Goal: Task Accomplishment & Management: Use online tool/utility

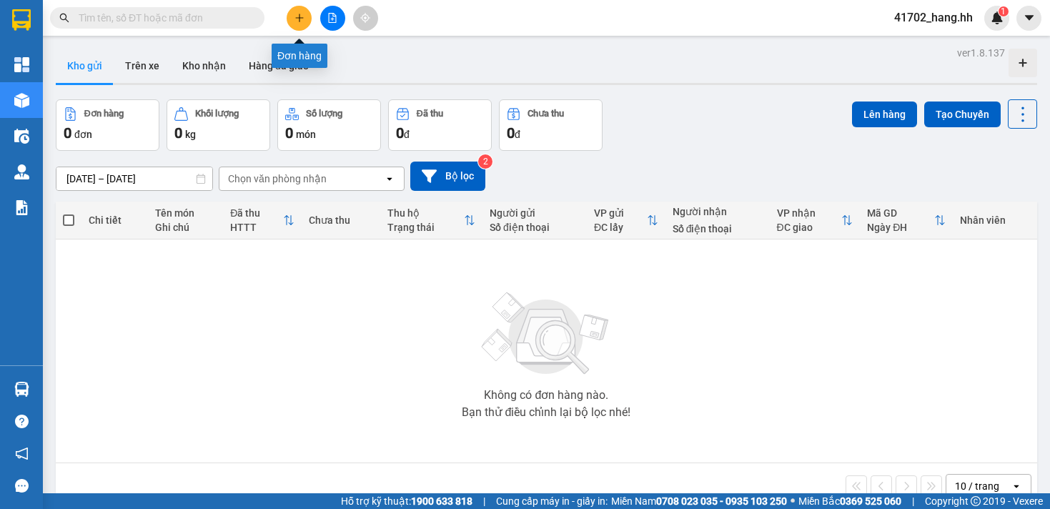
click at [302, 6] on button at bounding box center [299, 18] width 25 height 25
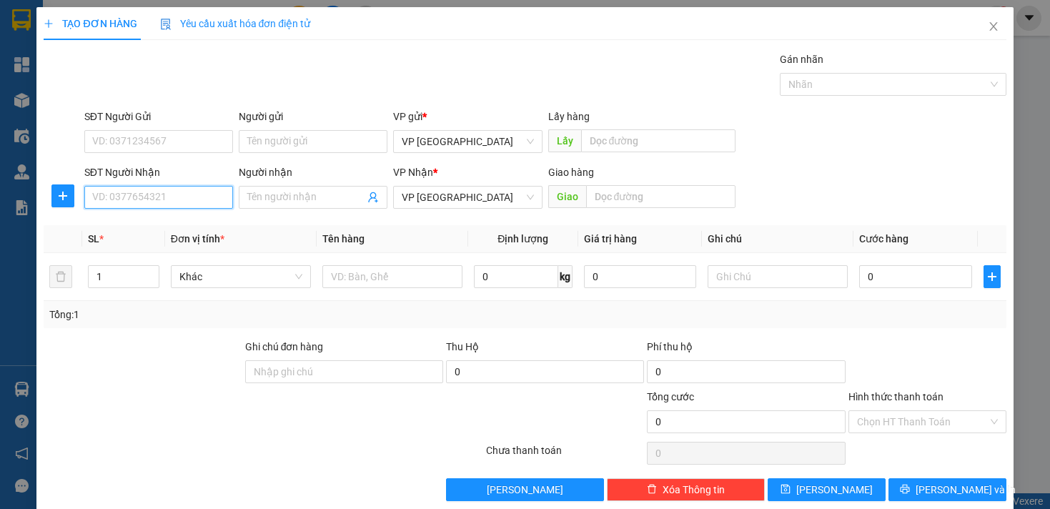
click at [163, 195] on input "SĐT Người Nhận" at bounding box center [158, 197] width 149 height 23
click at [159, 227] on div "0987604470 - Vinh" at bounding box center [157, 226] width 130 height 16
type input "0987604470"
type input "Vinh"
type input "[PERSON_NAME]"
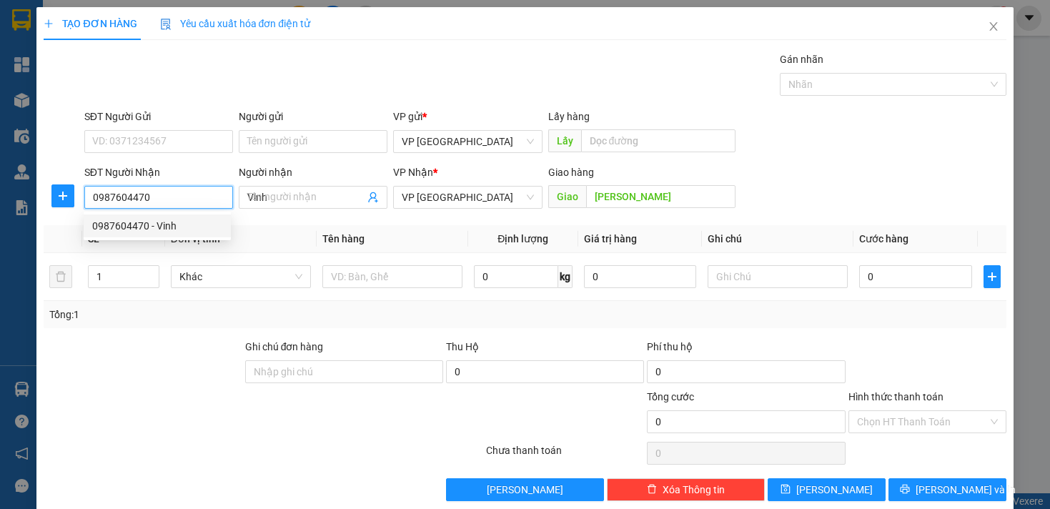
type input "30.000"
type input "0987604470"
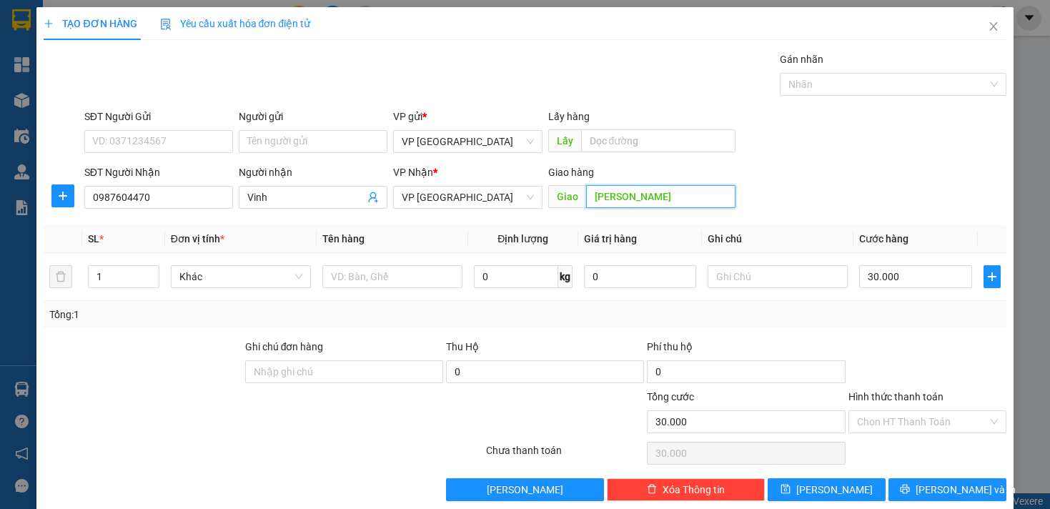
click at [587, 197] on input "[PERSON_NAME]" at bounding box center [660, 196] width 149 height 23
click at [586, 197] on input "[PERSON_NAME]" at bounding box center [660, 196] width 149 height 23
type input "VINH [PERSON_NAME]"
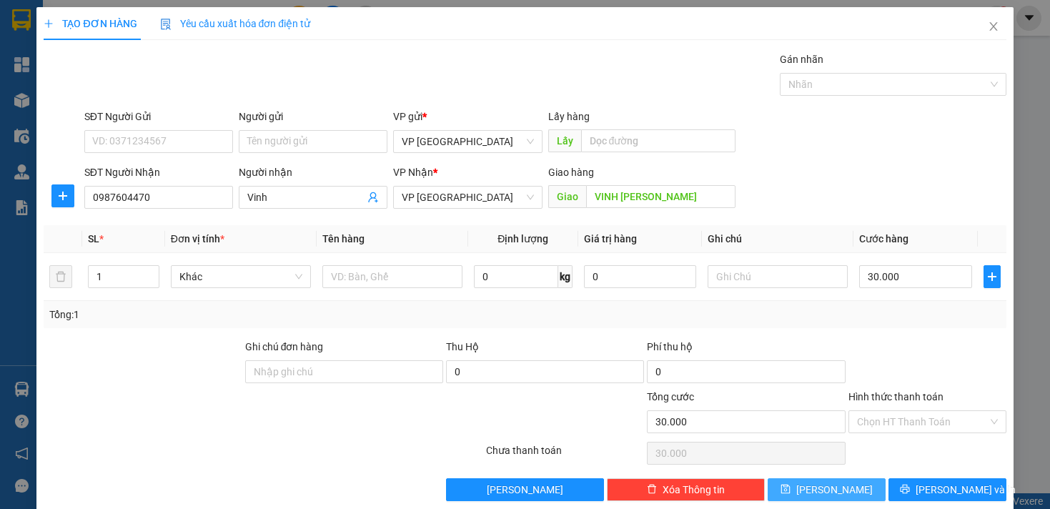
drag, startPoint x: 810, startPoint y: 487, endPoint x: 811, endPoint y: 479, distance: 7.9
click at [790, 487] on icon "save" at bounding box center [785, 489] width 10 height 10
type input "0"
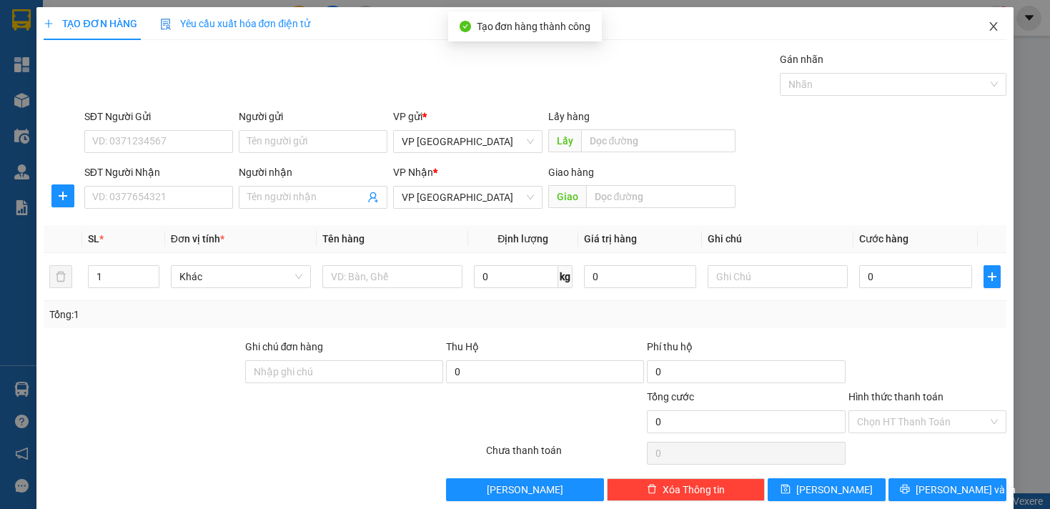
click at [987, 26] on icon "close" at bounding box center [992, 26] width 11 height 11
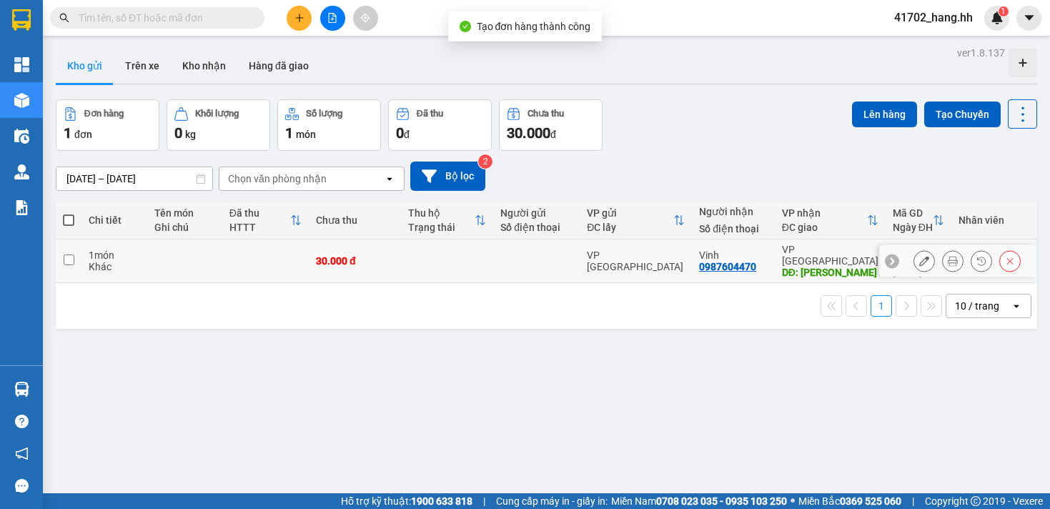
click at [302, 266] on td at bounding box center [265, 261] width 86 height 44
checkbox input "true"
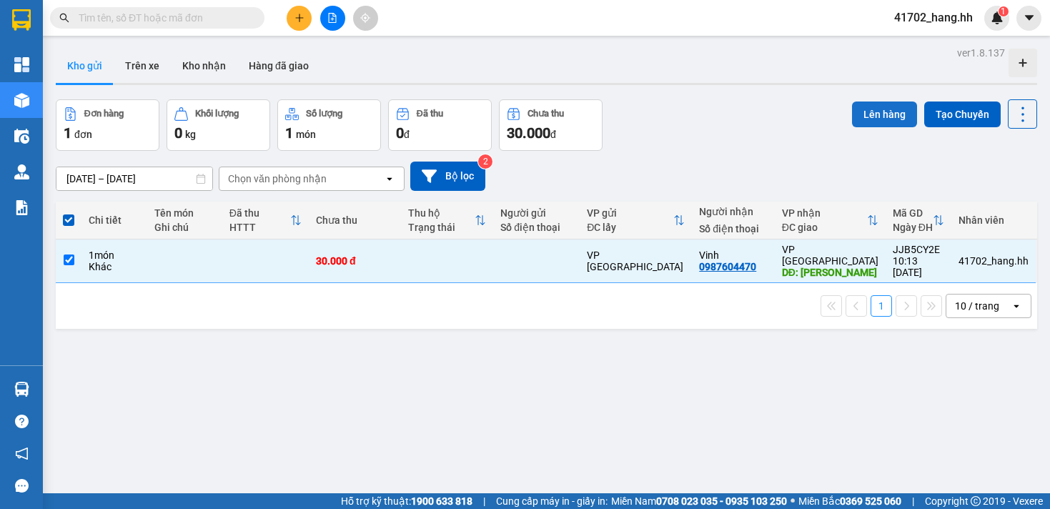
click at [882, 114] on button "Lên hàng" at bounding box center [884, 114] width 65 height 26
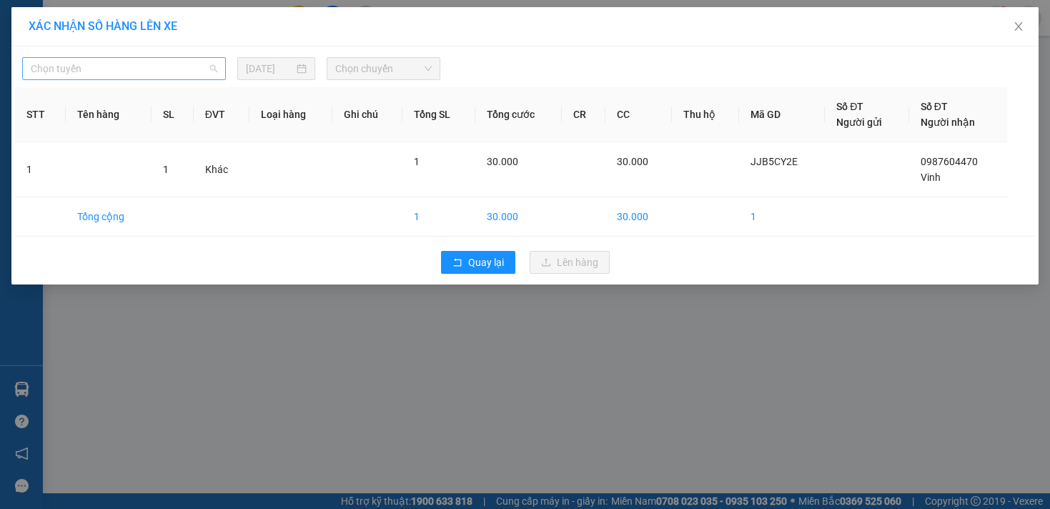
click at [192, 64] on span "Chọn tuyến" at bounding box center [124, 68] width 186 height 21
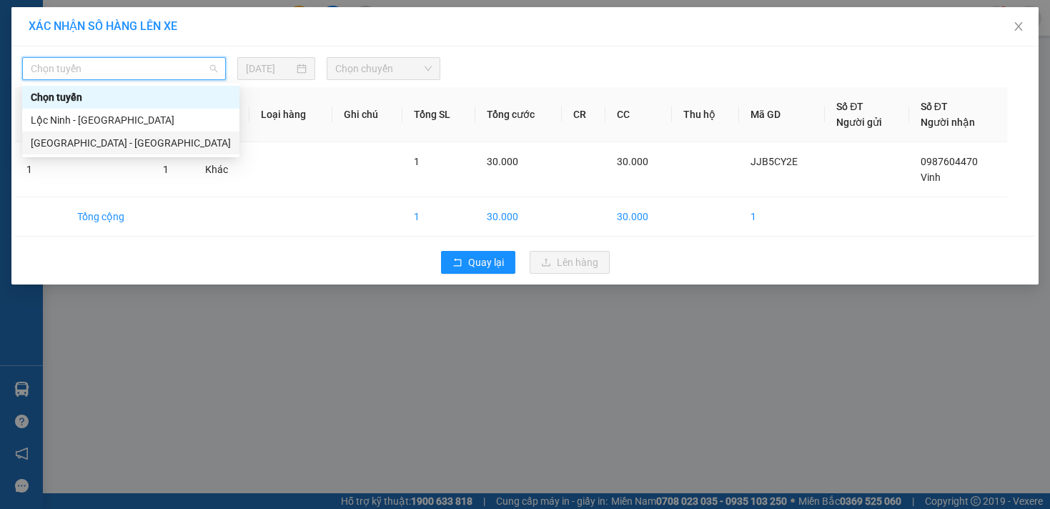
click at [111, 141] on div "[GEOGRAPHIC_DATA] - [GEOGRAPHIC_DATA]" at bounding box center [131, 143] width 200 height 16
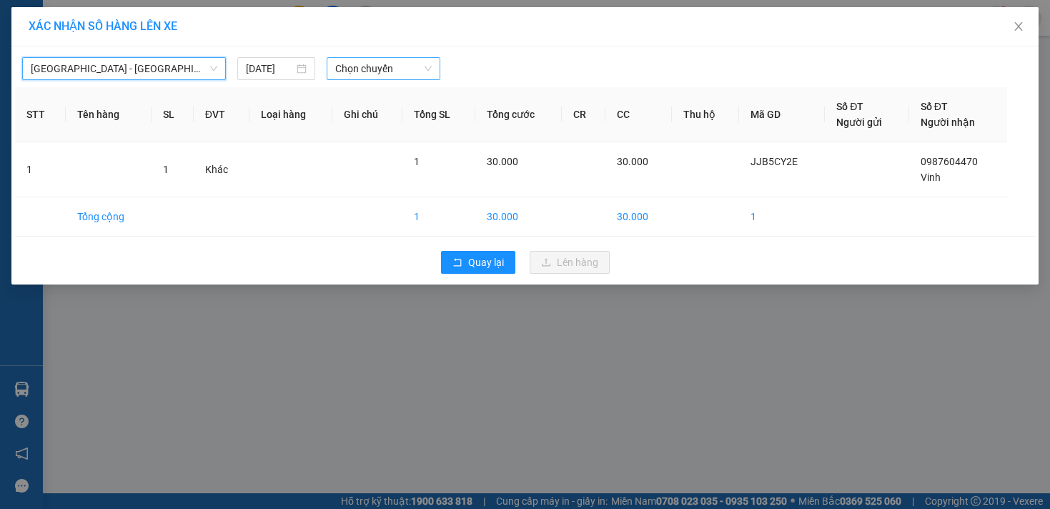
click at [372, 71] on span "Chọn chuyến" at bounding box center [383, 68] width 96 height 21
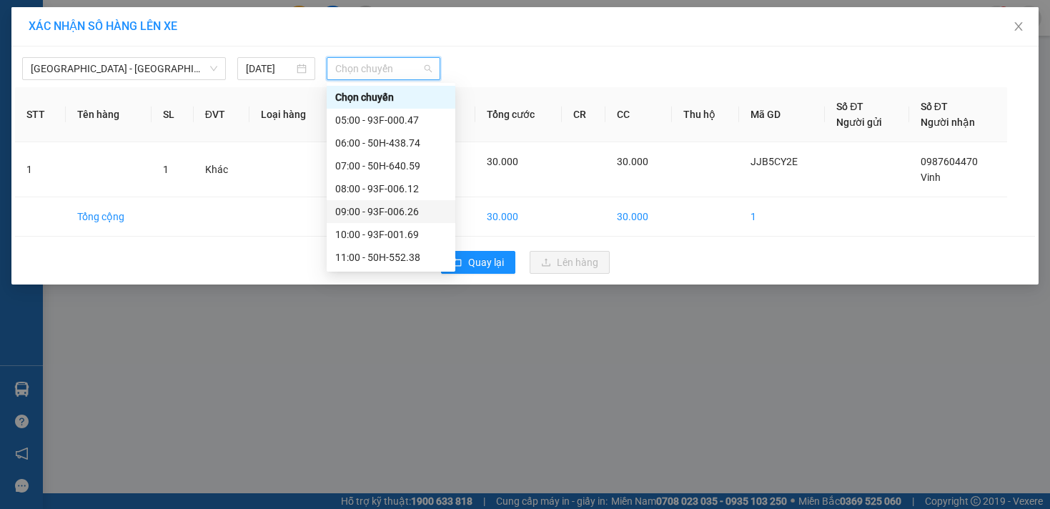
click at [402, 208] on div "09:00 - 93F-006.26" at bounding box center [390, 212] width 111 height 16
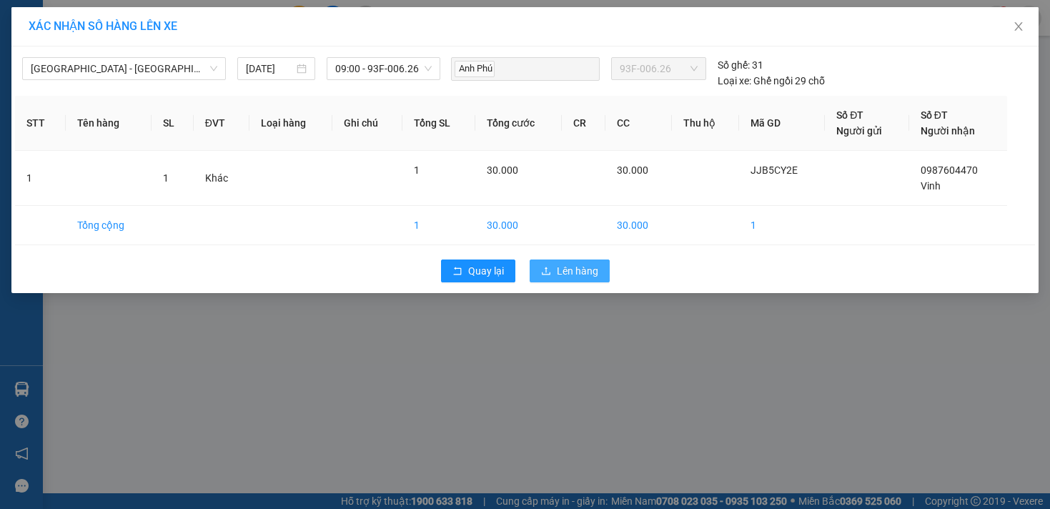
click at [566, 268] on span "Lên hàng" at bounding box center [577, 271] width 41 height 16
